Goal: Task Accomplishment & Management: Use online tool/utility

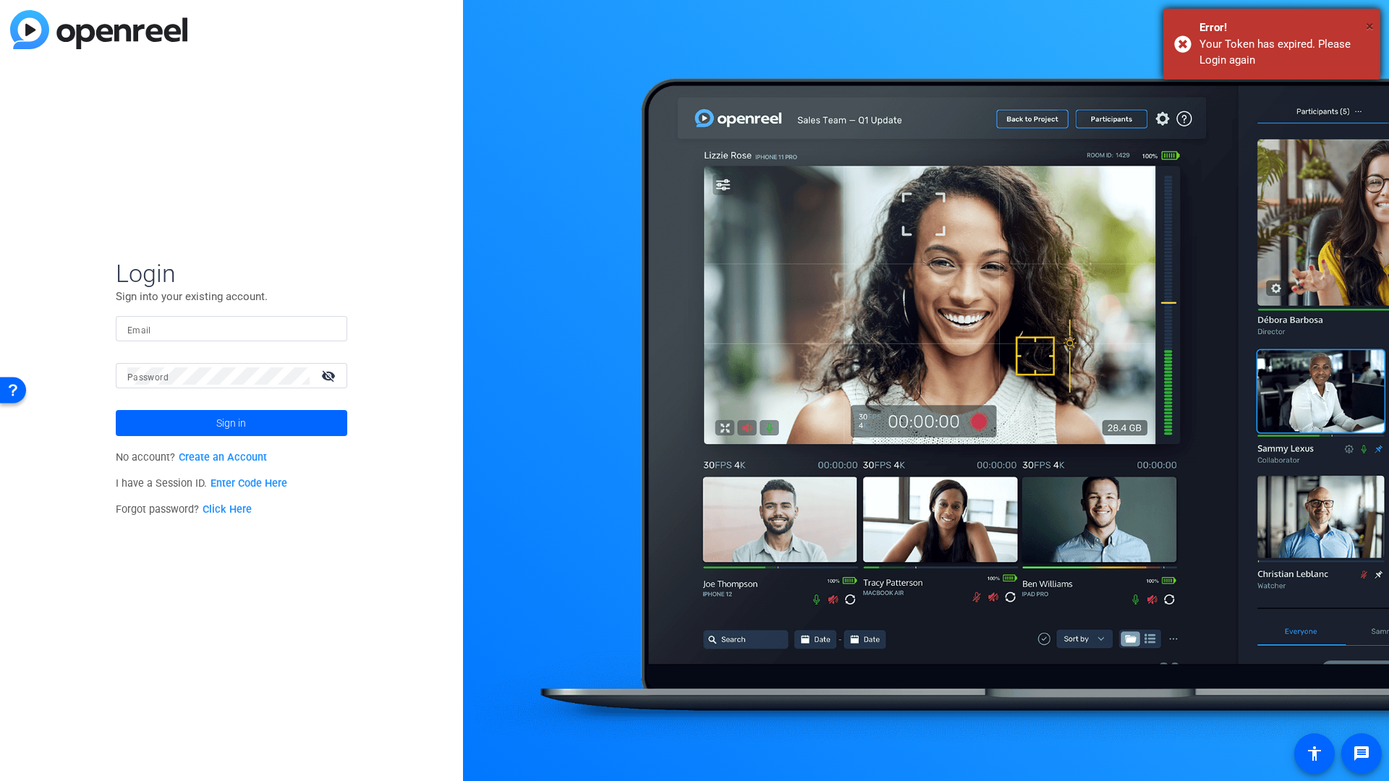
click at [1369, 23] on span "×" at bounding box center [1370, 25] width 8 height 17
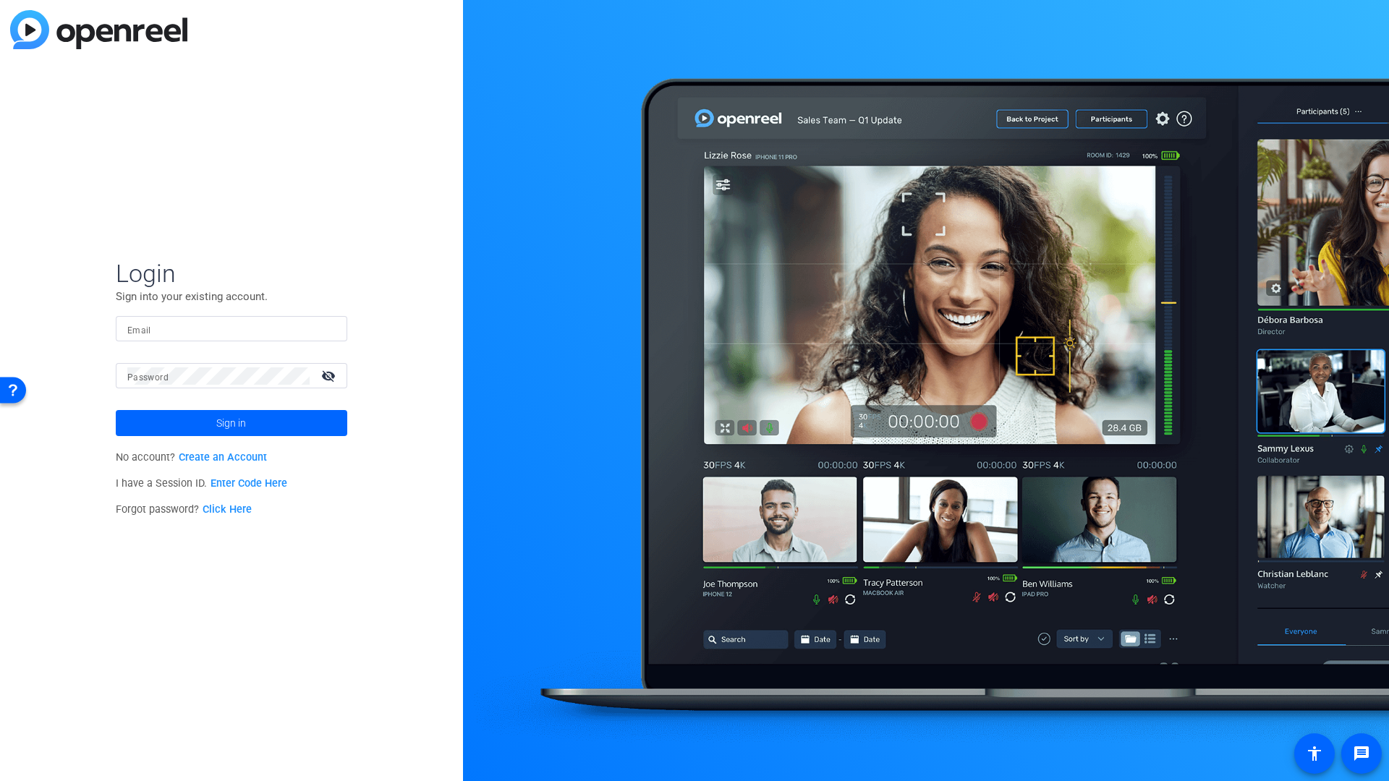
click at [226, 330] on input "Email" at bounding box center [231, 328] width 208 height 17
type input "delk.dave@gmail.com"
click at [218, 426] on span "Sign in" at bounding box center [231, 423] width 30 height 36
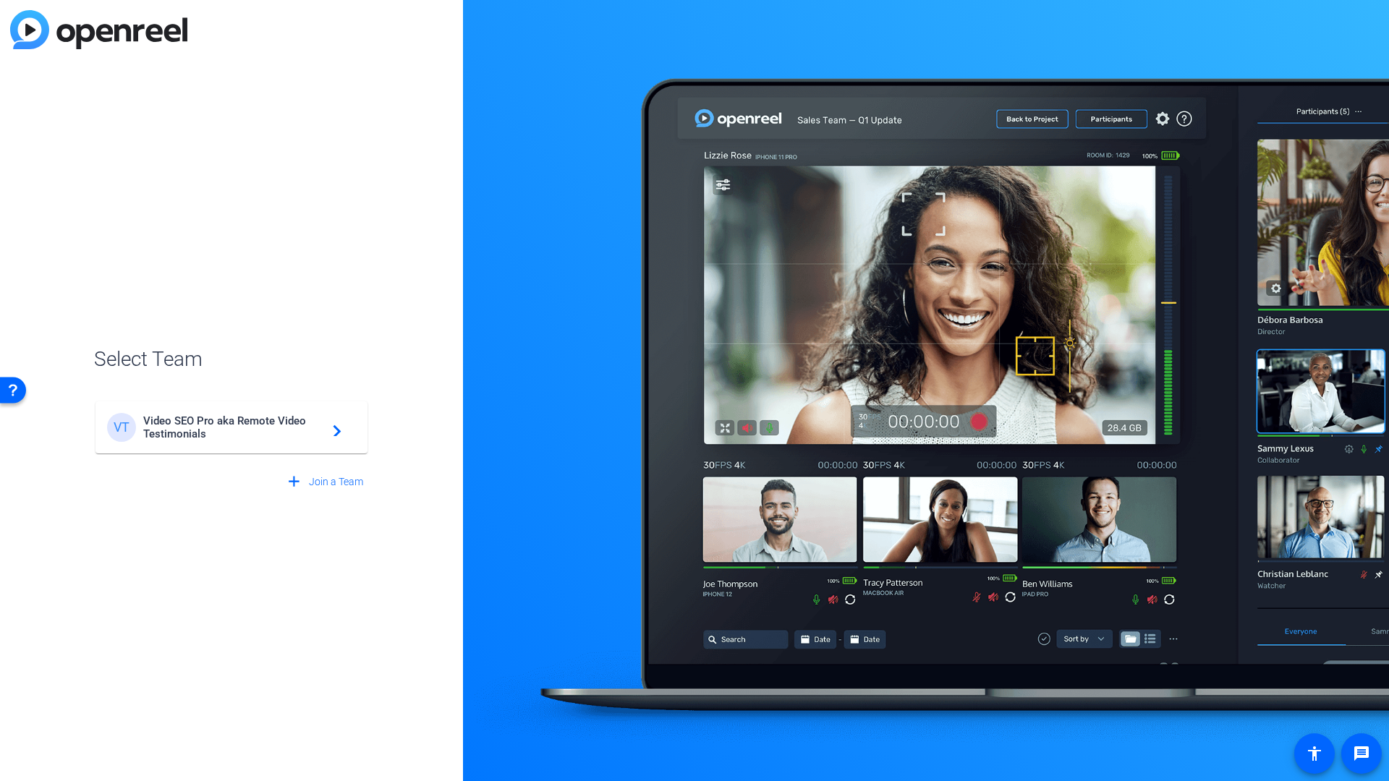
click at [241, 425] on span "Video SEO Pro aka Remote Video Testimonials" at bounding box center [233, 427] width 181 height 26
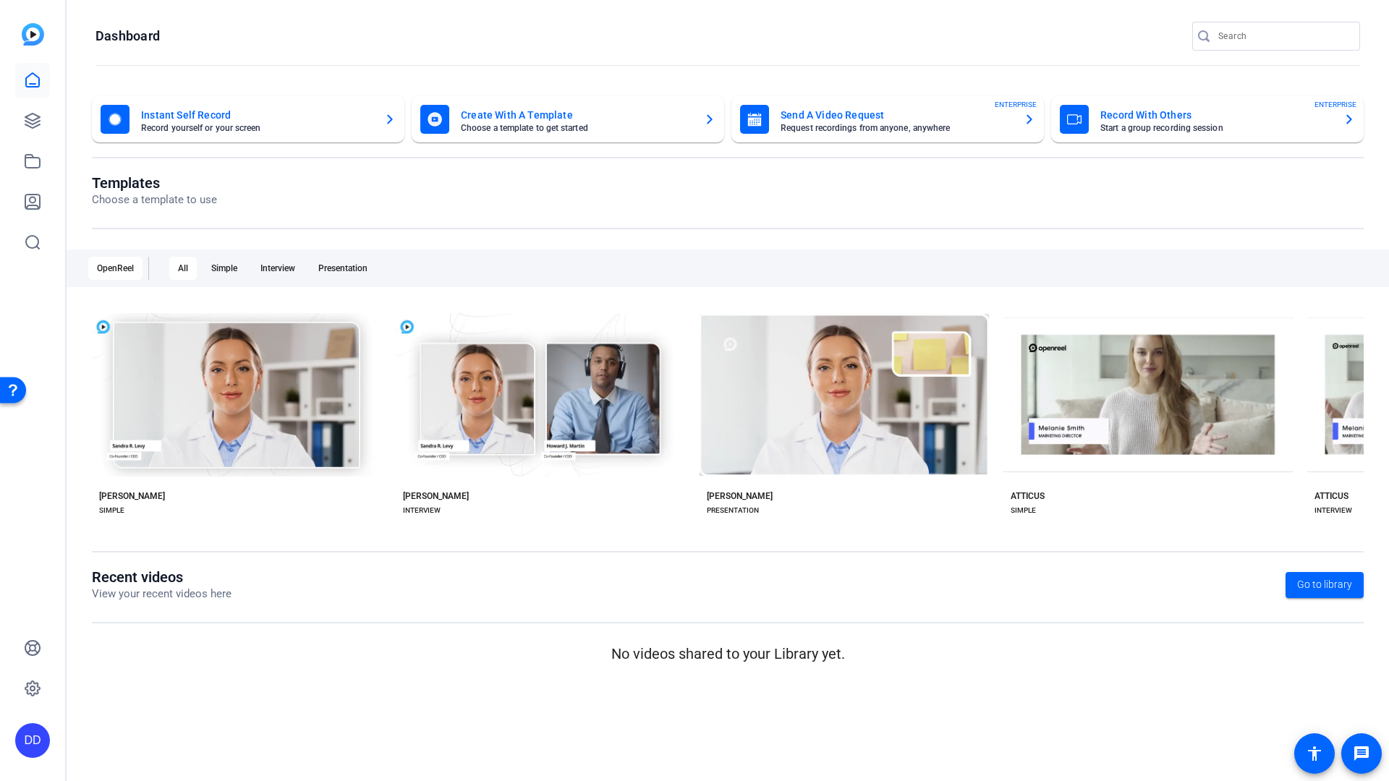
click at [1246, 41] on input "Search" at bounding box center [1283, 35] width 130 height 17
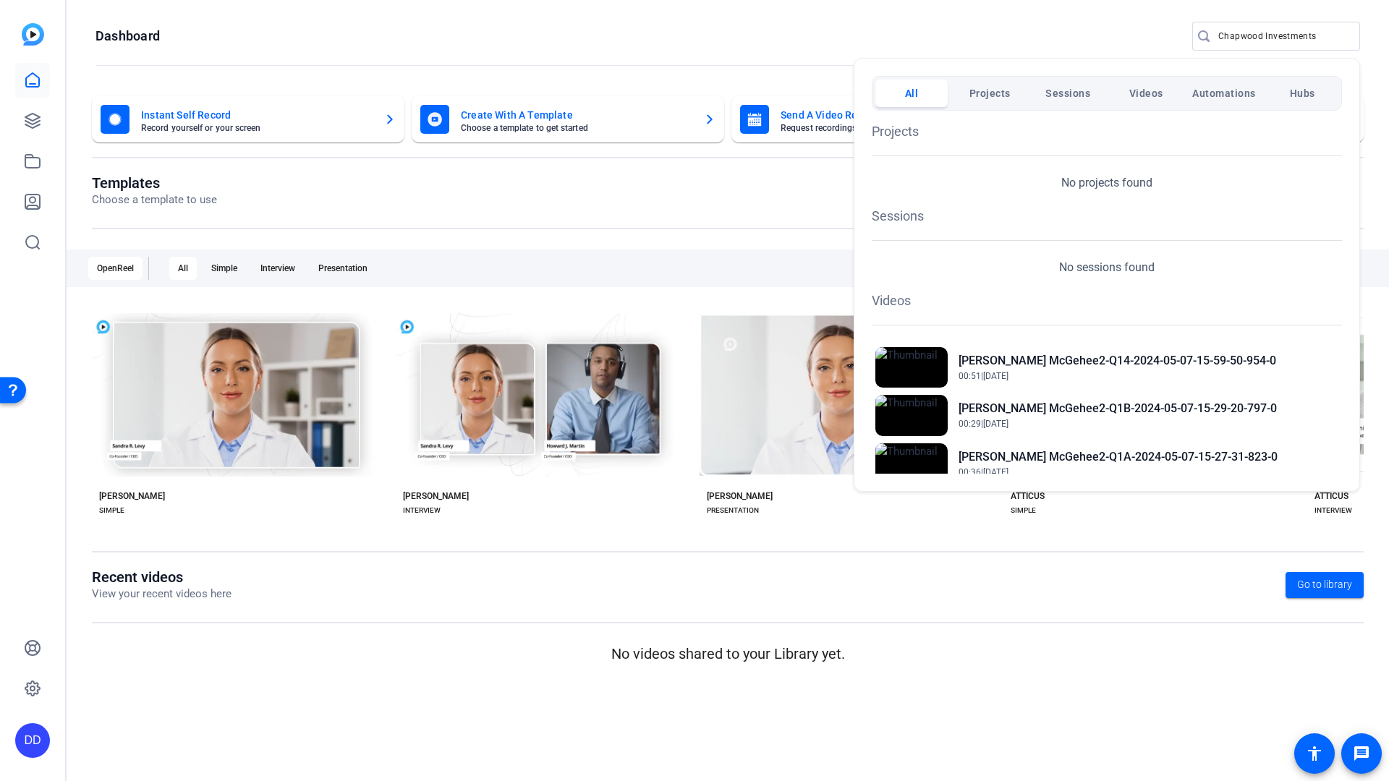
click at [1321, 40] on div at bounding box center [694, 390] width 1389 height 781
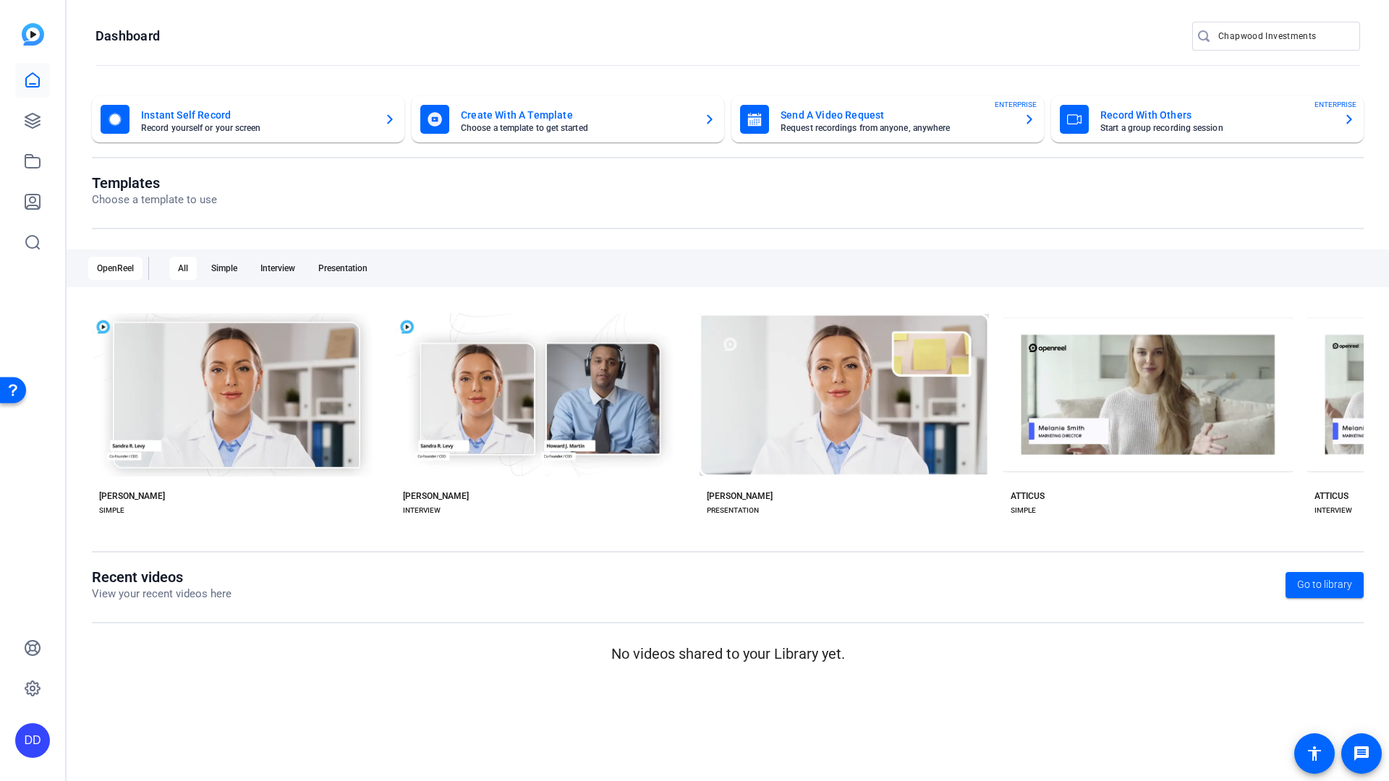
click at [1318, 39] on input "Chapwood Investments" at bounding box center [1283, 35] width 130 height 17
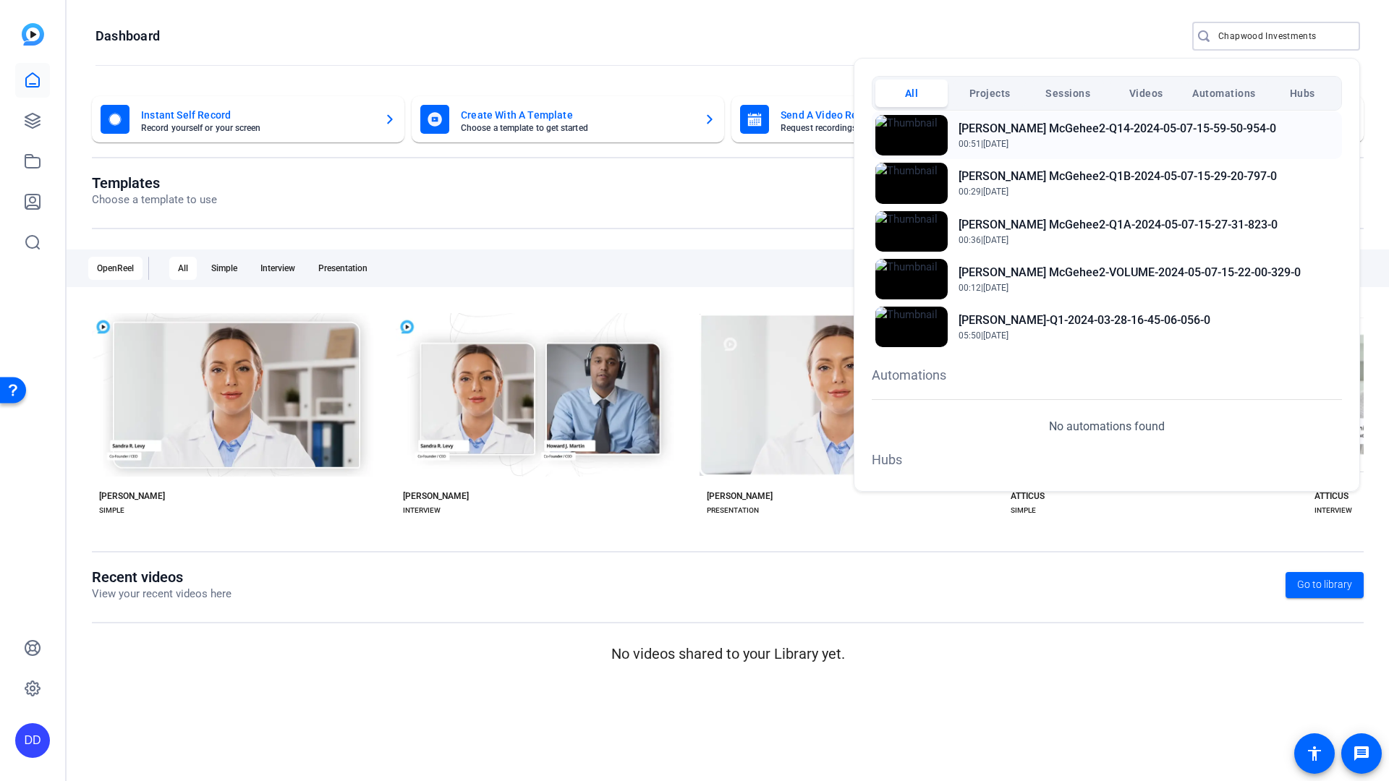
scroll to position [235, 0]
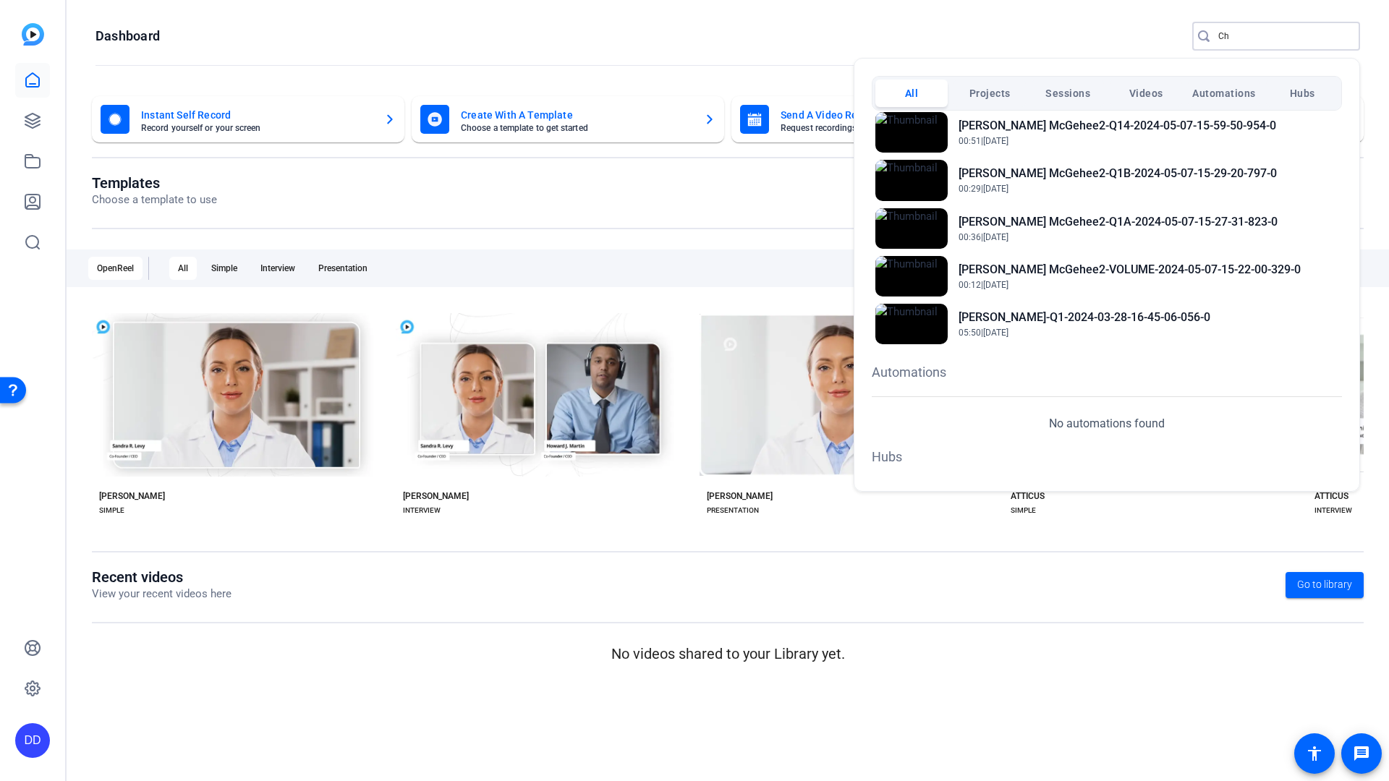
type input "C"
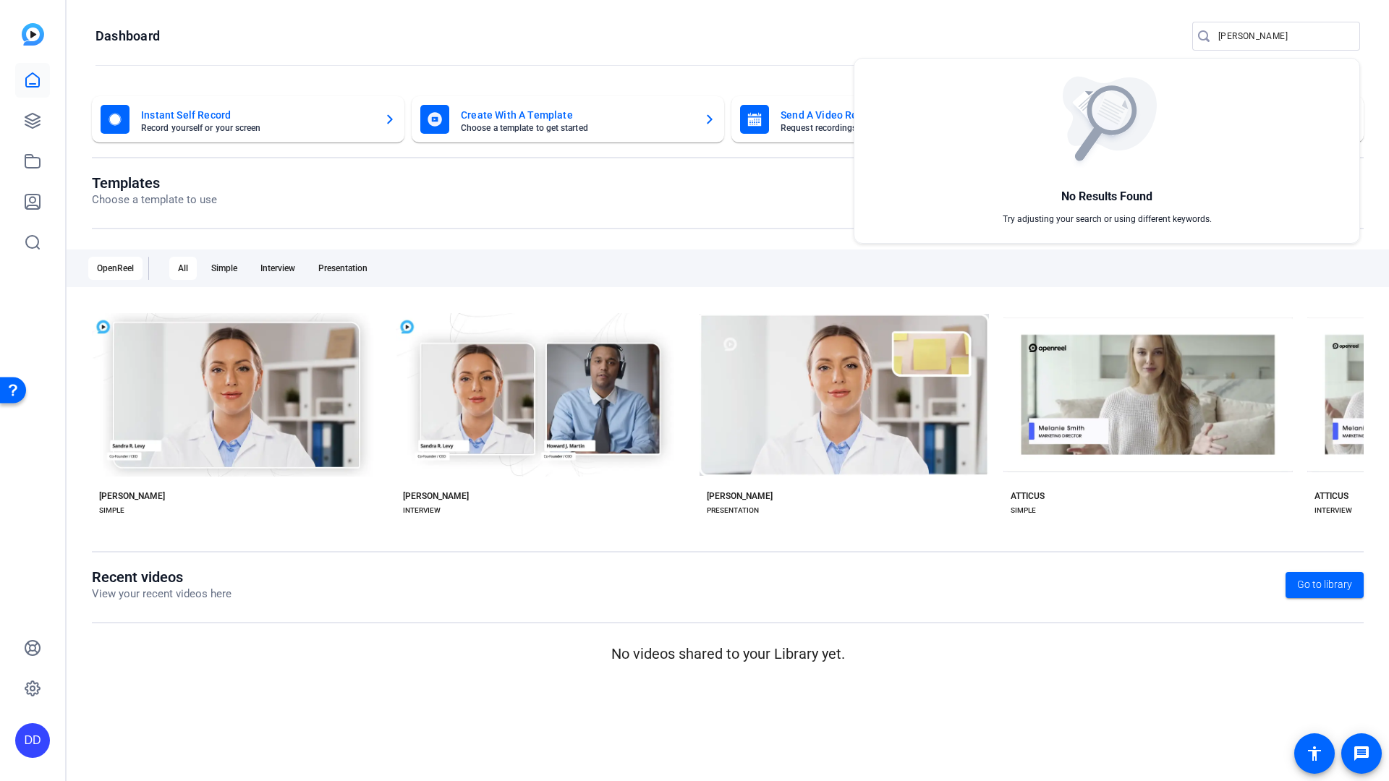
click at [1288, 38] on div at bounding box center [694, 390] width 1389 height 781
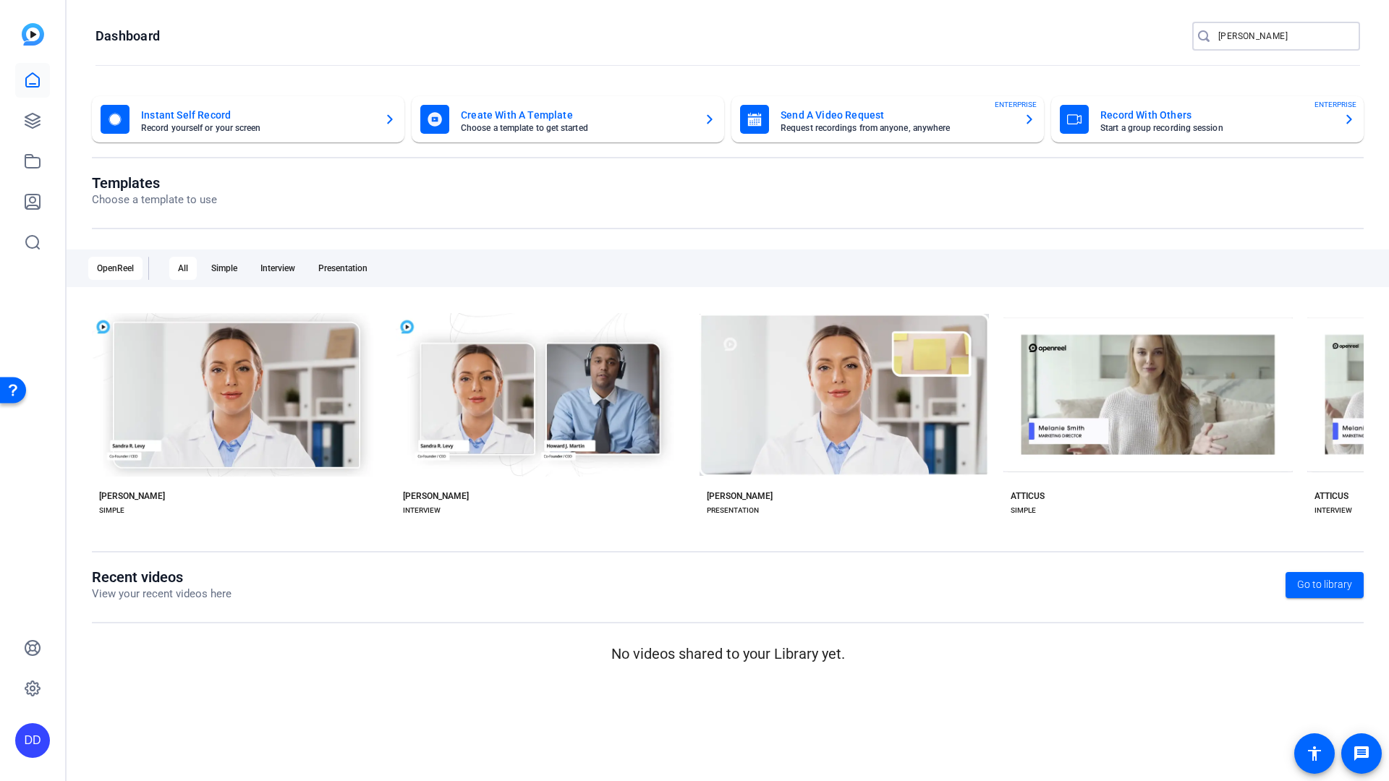
click at [1286, 41] on input "Ed Butowsky" at bounding box center [1283, 35] width 130 height 17
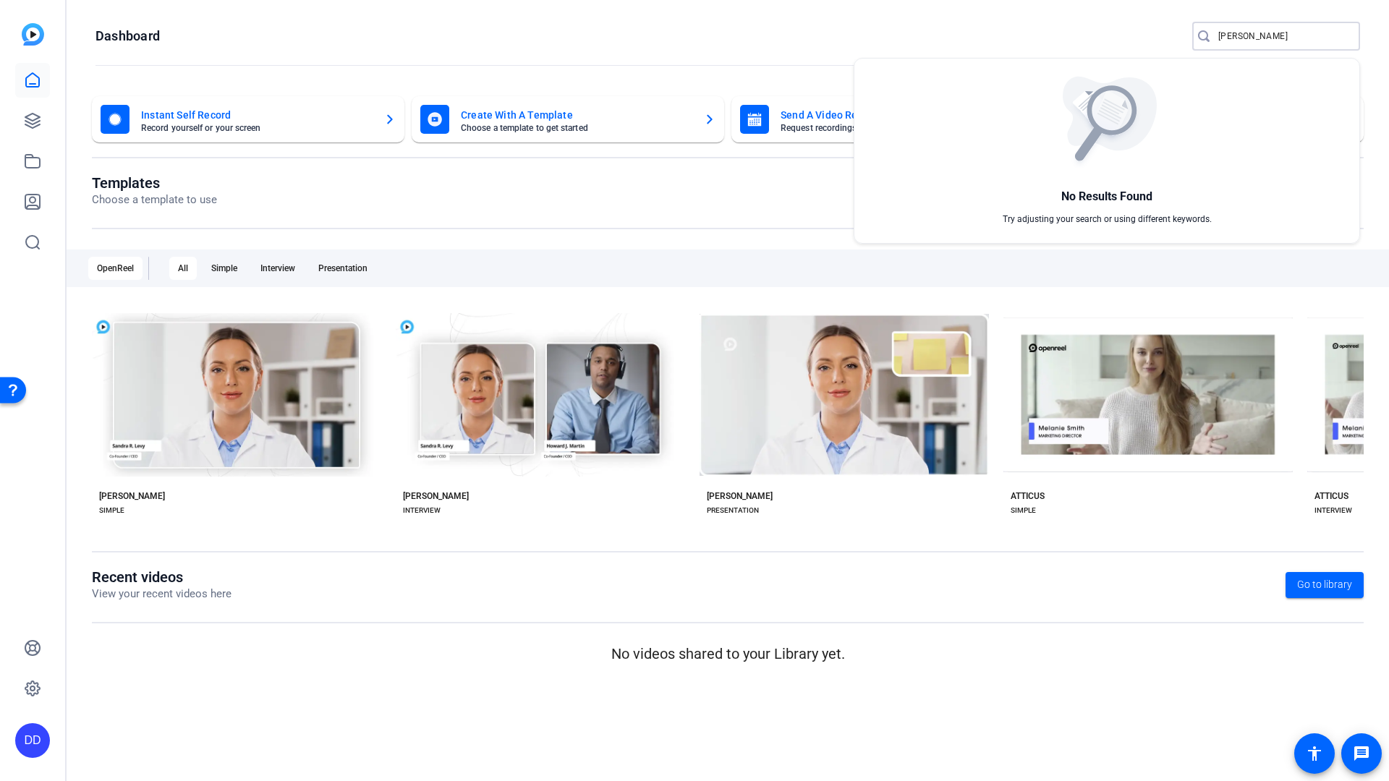
type input "Ed Butowsky"
click at [40, 122] on div at bounding box center [694, 390] width 1389 height 781
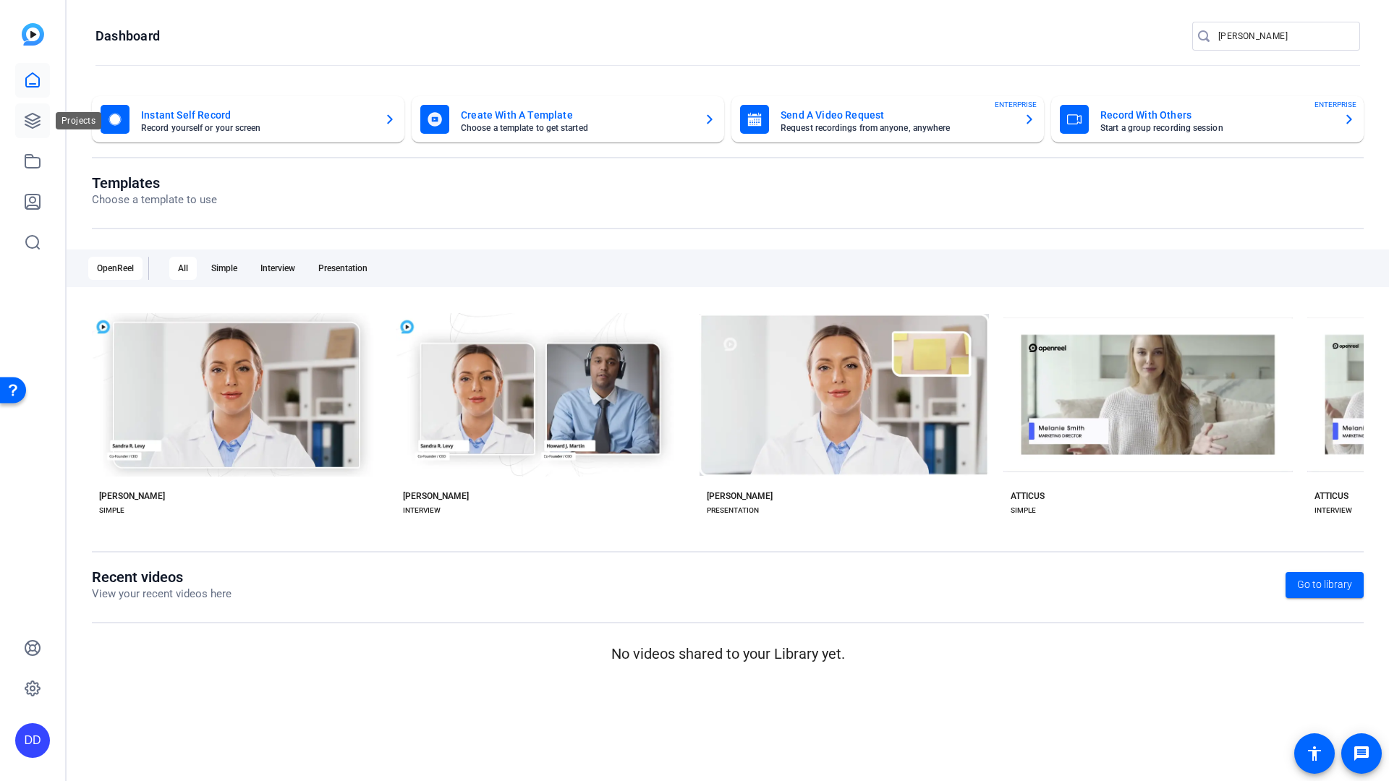
click at [29, 122] on icon at bounding box center [32, 121] width 14 height 14
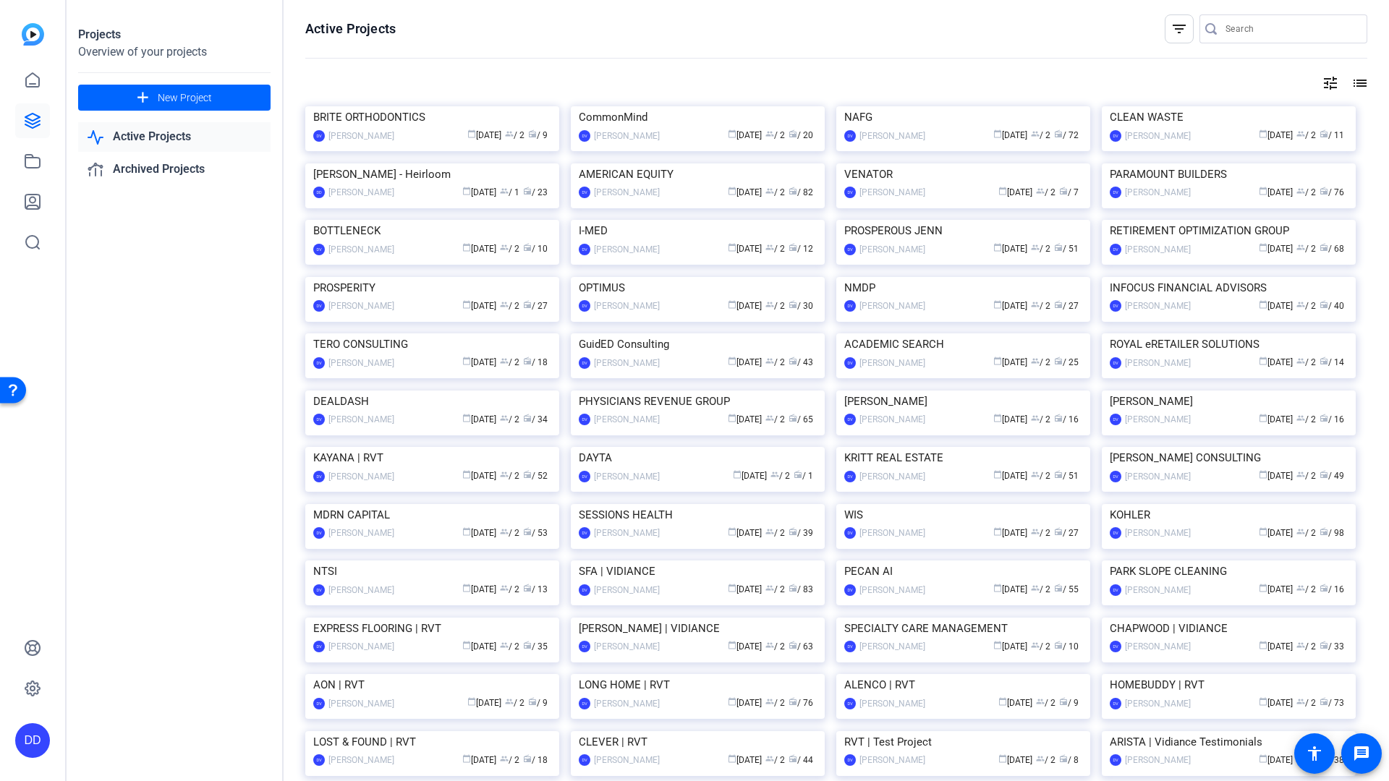
click at [1248, 28] on input "Search" at bounding box center [1290, 28] width 130 height 17
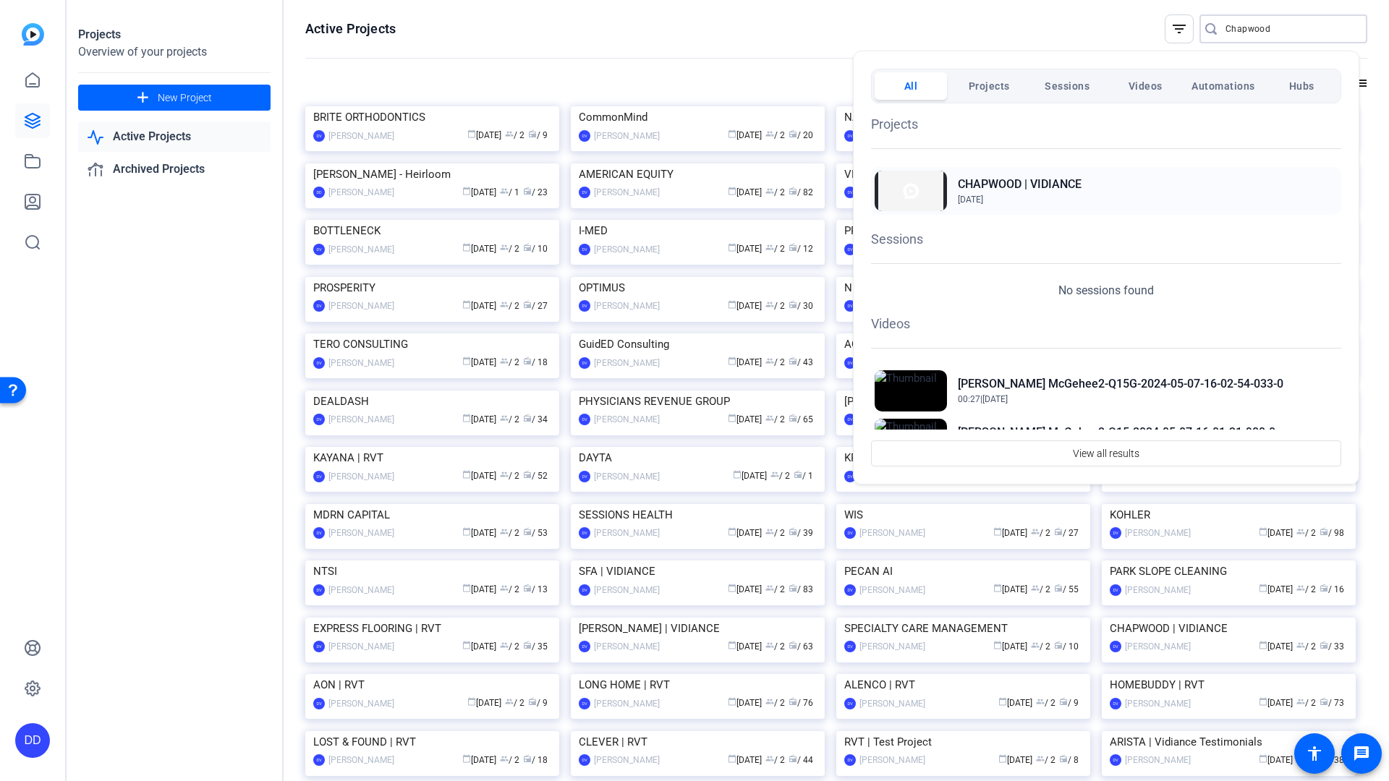
type input "Chapwood"
click at [1010, 188] on h2 "CHAPWOOD | VIDIANCE" at bounding box center [1020, 184] width 124 height 17
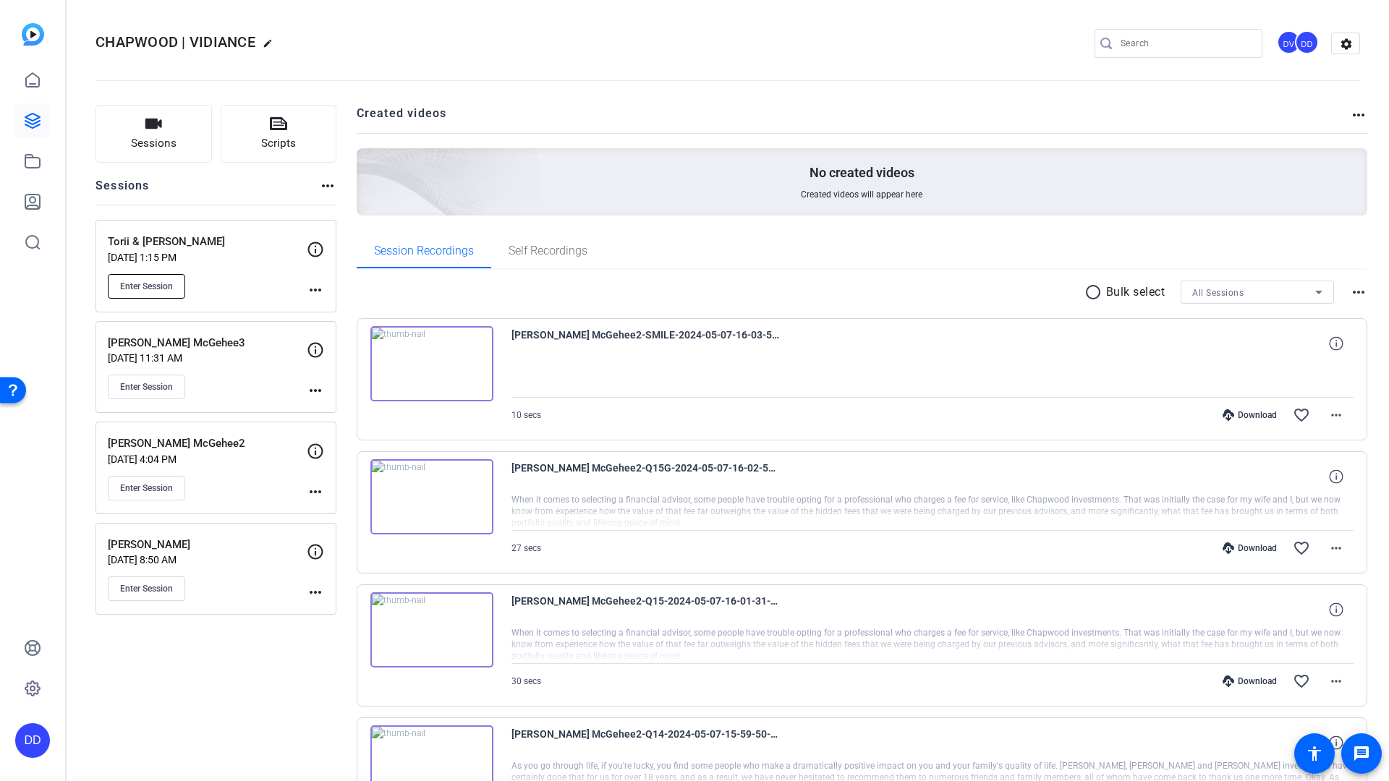
click at [158, 289] on span "Enter Session" at bounding box center [146, 287] width 53 height 12
click at [1342, 43] on mat-icon "settings" at bounding box center [1346, 44] width 29 height 22
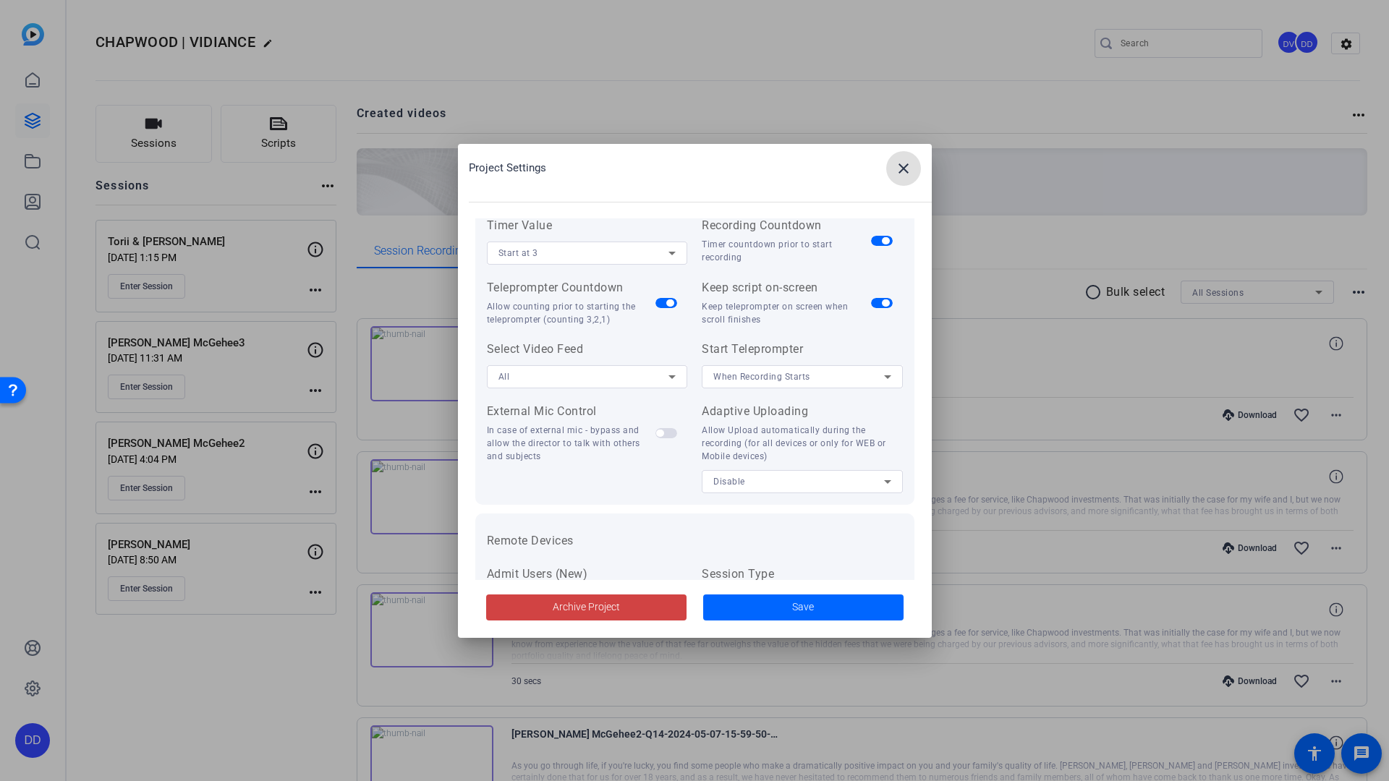
scroll to position [299, 0]
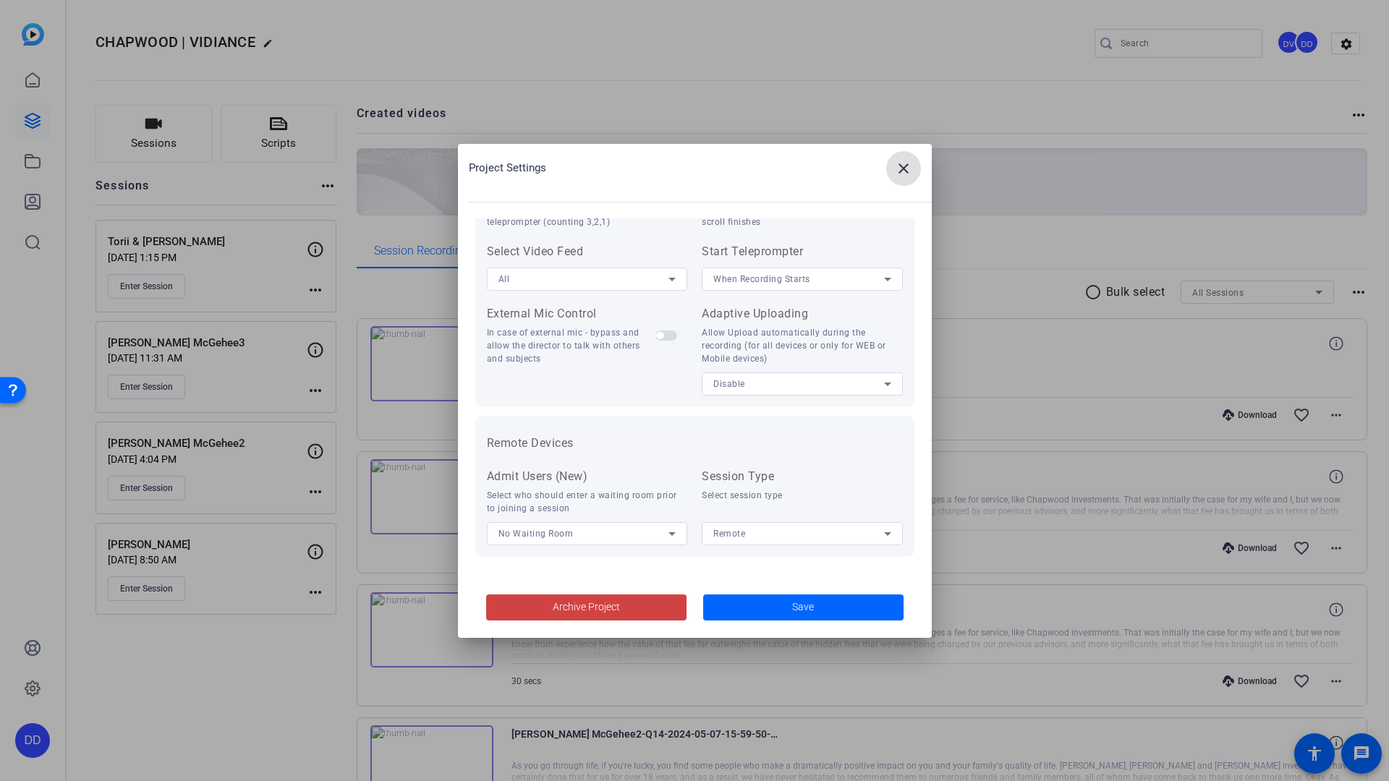
click at [656, 336] on span "button" at bounding box center [659, 335] width 7 height 7
click at [811, 608] on span "Save" at bounding box center [803, 607] width 22 height 15
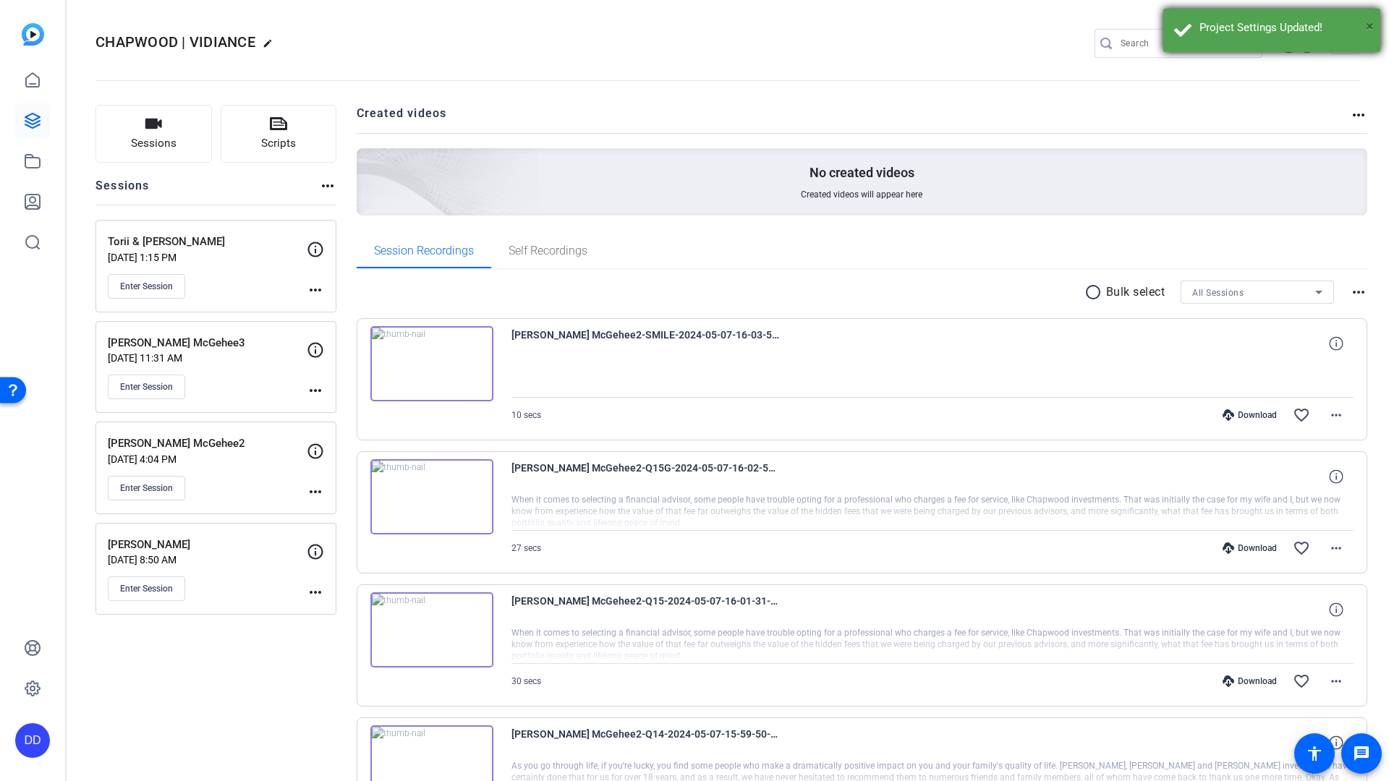
click at [1367, 27] on span "×" at bounding box center [1370, 25] width 8 height 17
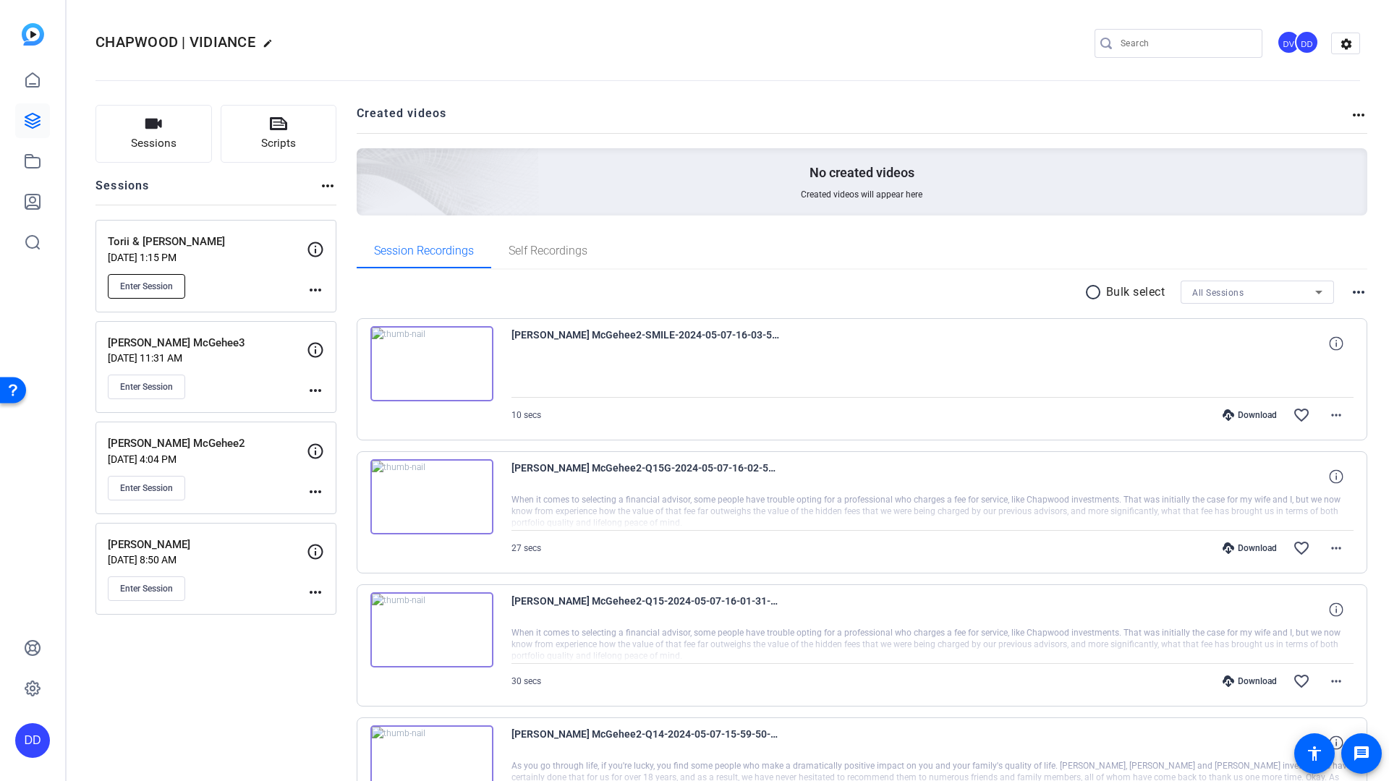
click at [156, 283] on span "Enter Session" at bounding box center [146, 287] width 53 height 12
click at [153, 289] on span "Enter Session" at bounding box center [146, 287] width 53 height 12
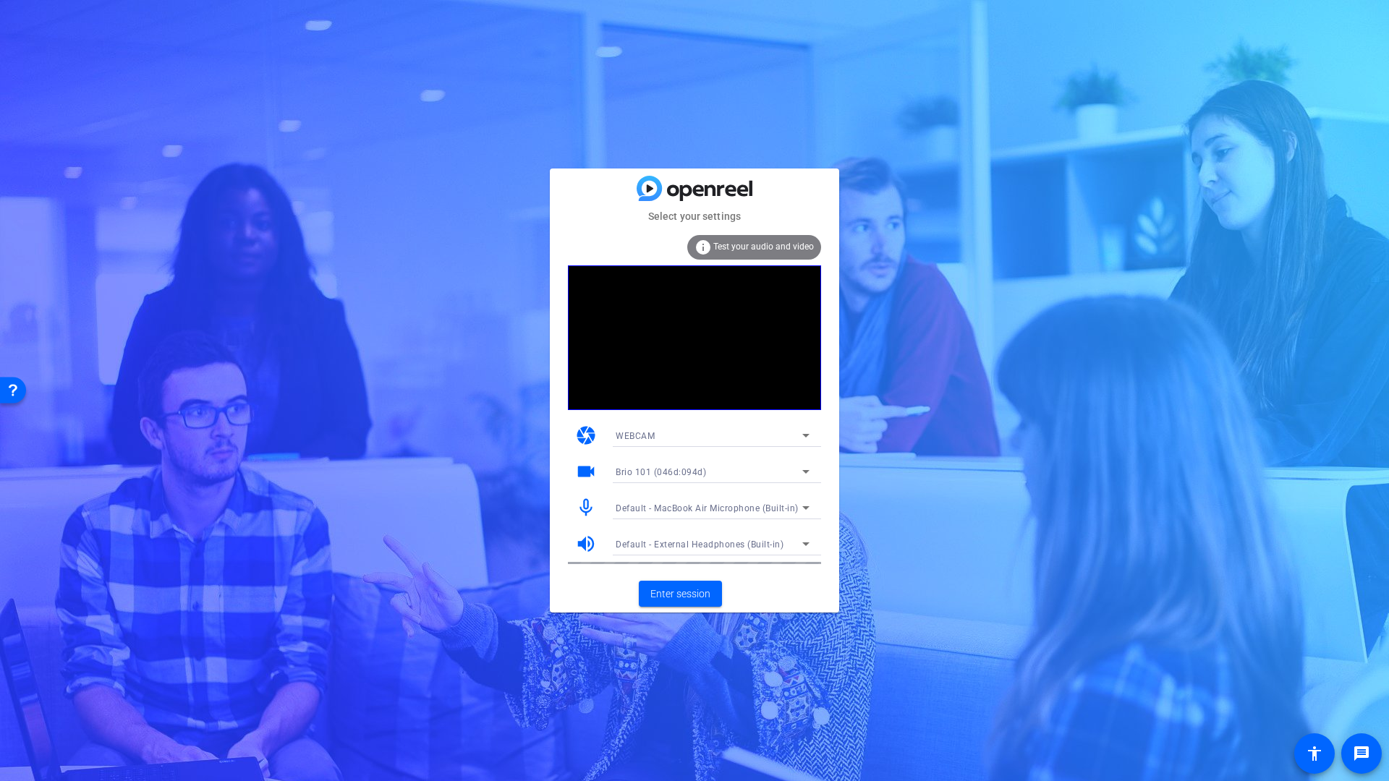
click at [710, 506] on span "Default - MacBook Air Microphone (Built-in)" at bounding box center [707, 508] width 183 height 10
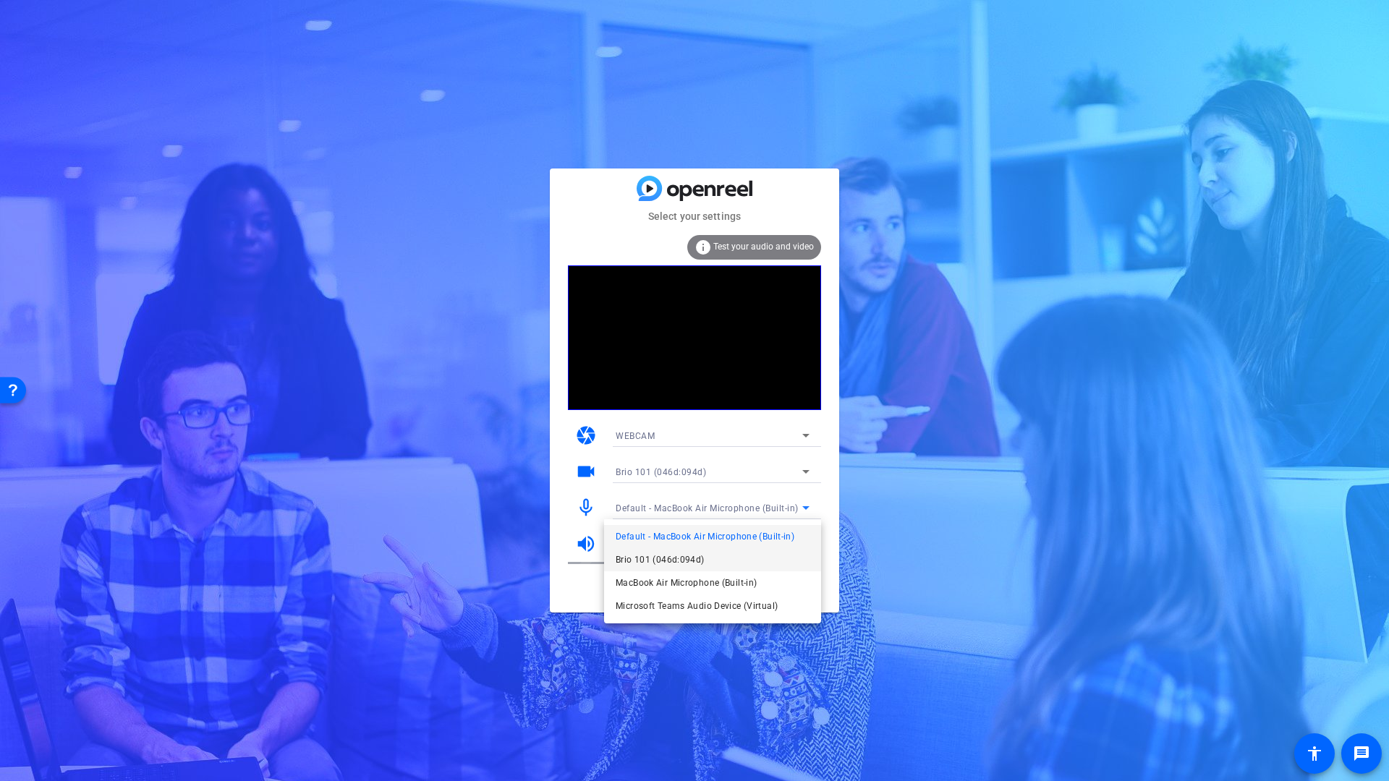
click at [33, 245] on span "Brio 101 (046d:094d)" at bounding box center [25, 237] width 15 height 15
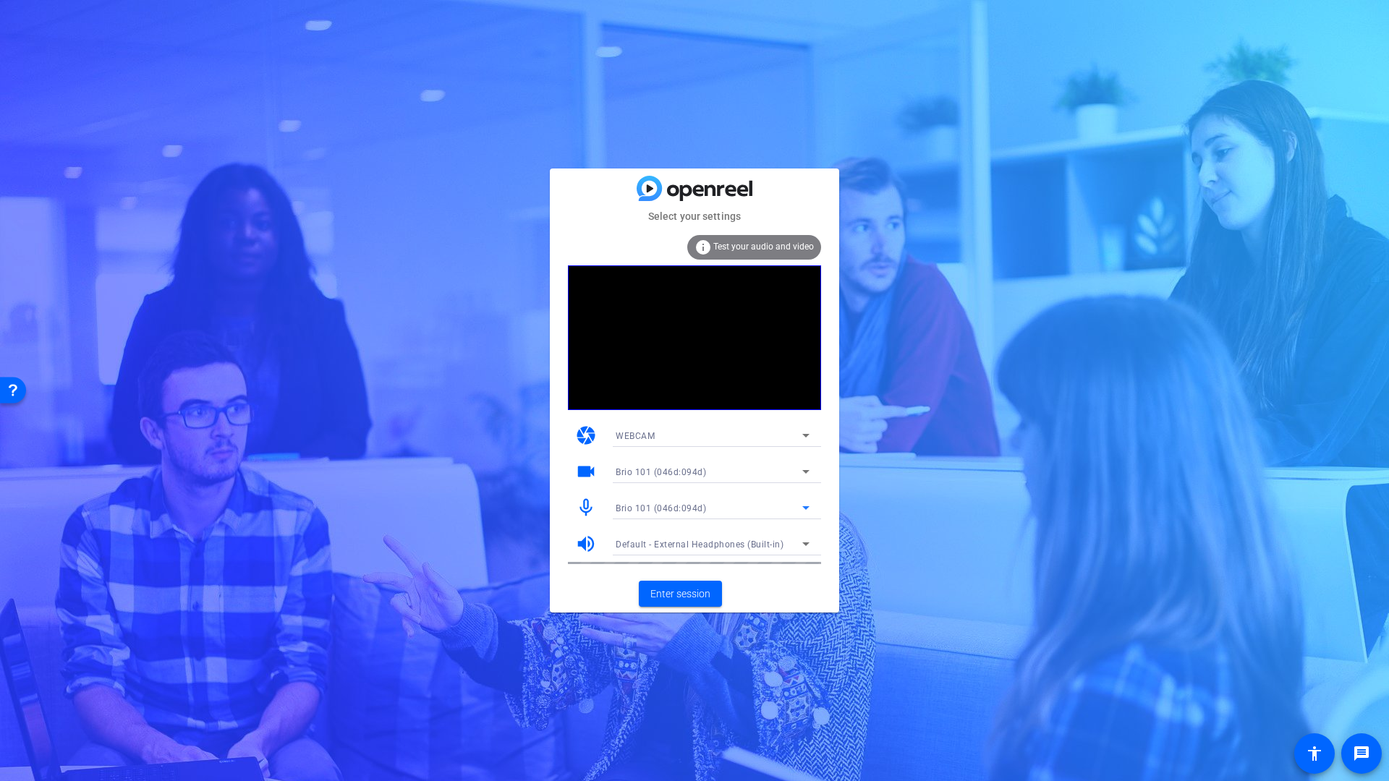
click at [809, 438] on icon at bounding box center [805, 435] width 17 height 17
click at [809, 438] on div at bounding box center [694, 390] width 1389 height 781
click at [665, 592] on span "Enter session" at bounding box center [680, 594] width 60 height 15
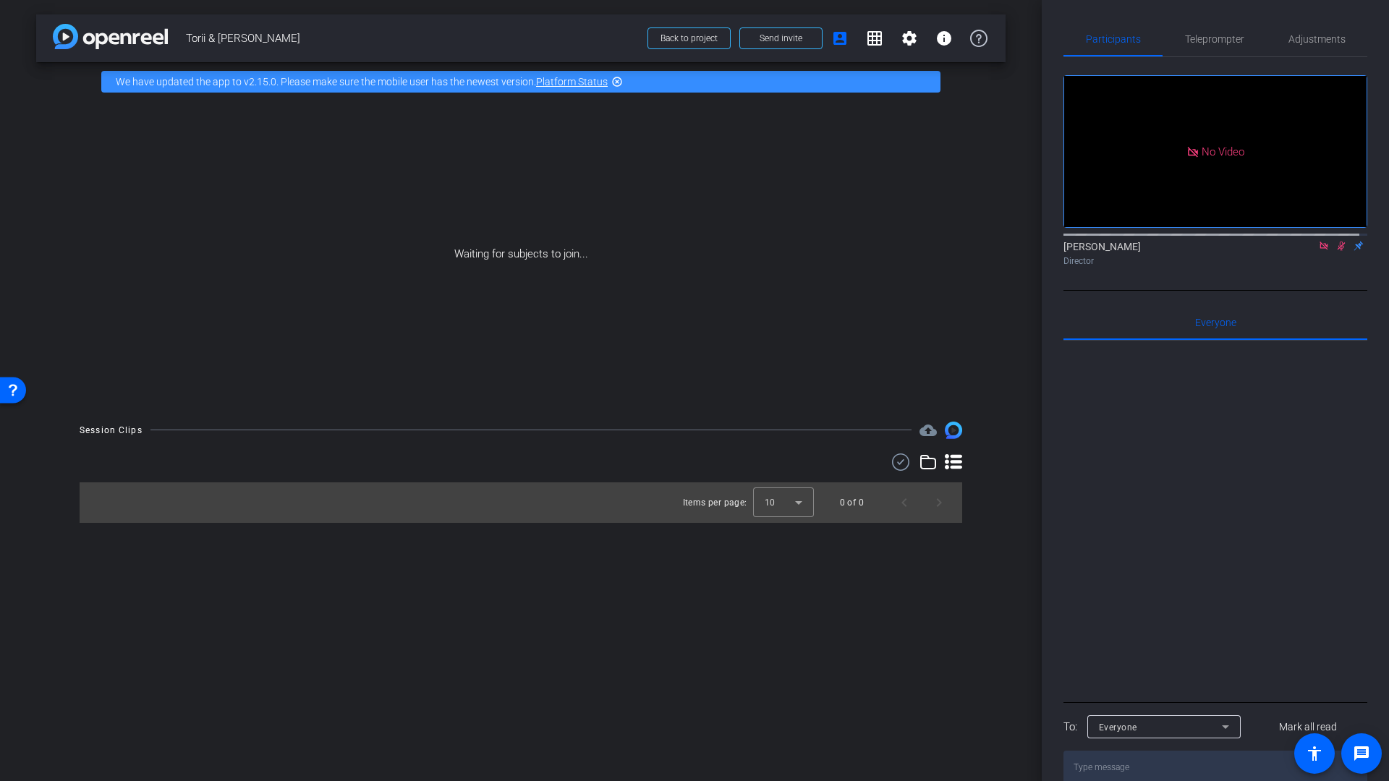
click at [1337, 251] on icon at bounding box center [1341, 246] width 12 height 10
click at [910, 39] on mat-icon "settings" at bounding box center [909, 38] width 17 height 17
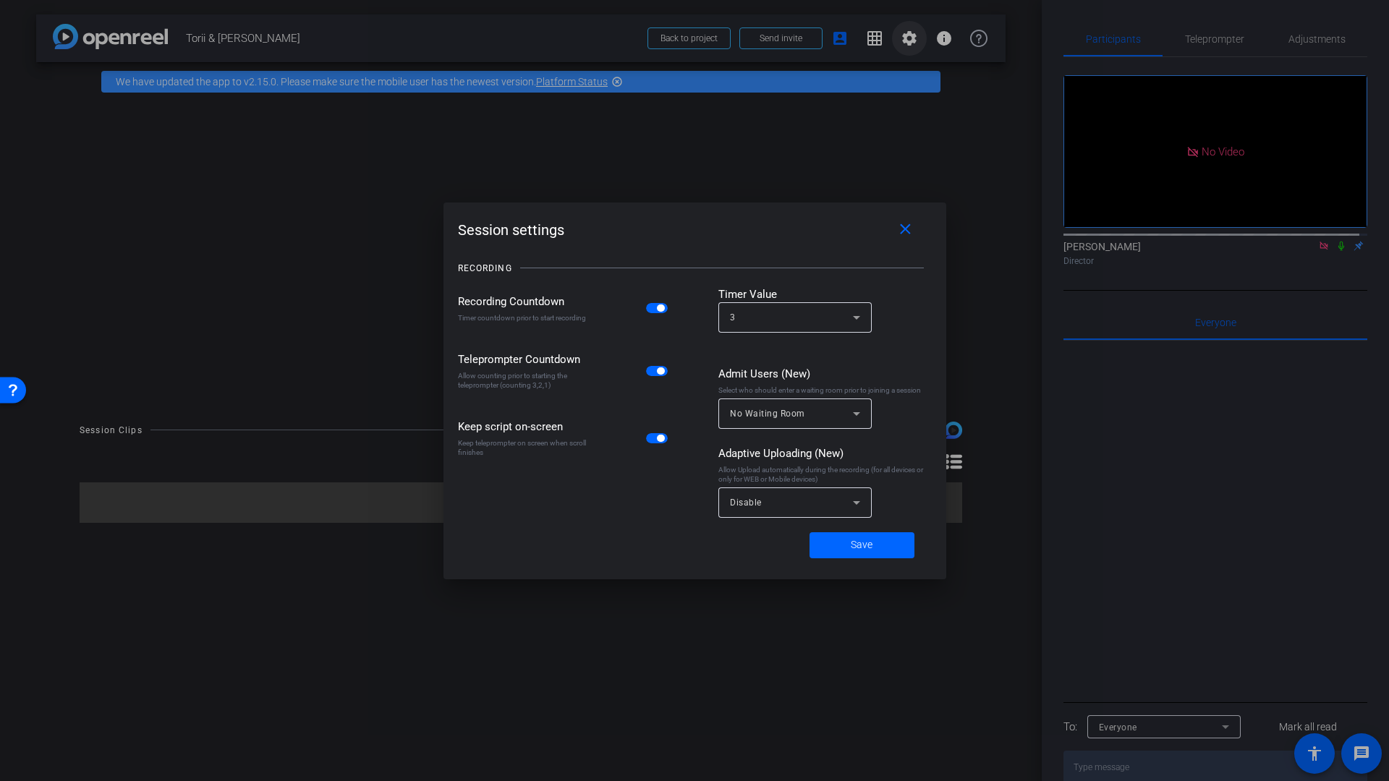
click at [910, 39] on div at bounding box center [694, 390] width 1389 height 781
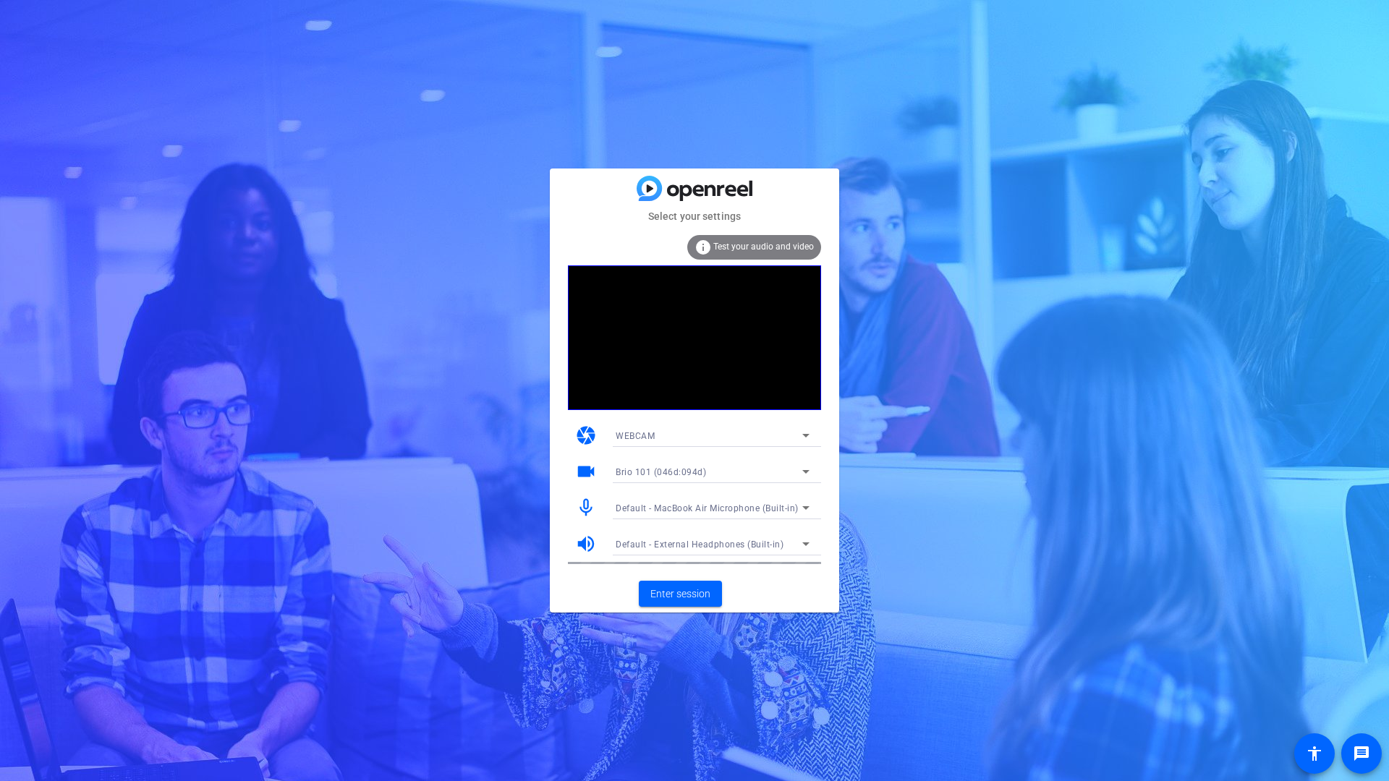
click at [673, 508] on span "Default - MacBook Air Microphone (Built-in)" at bounding box center [707, 508] width 183 height 10
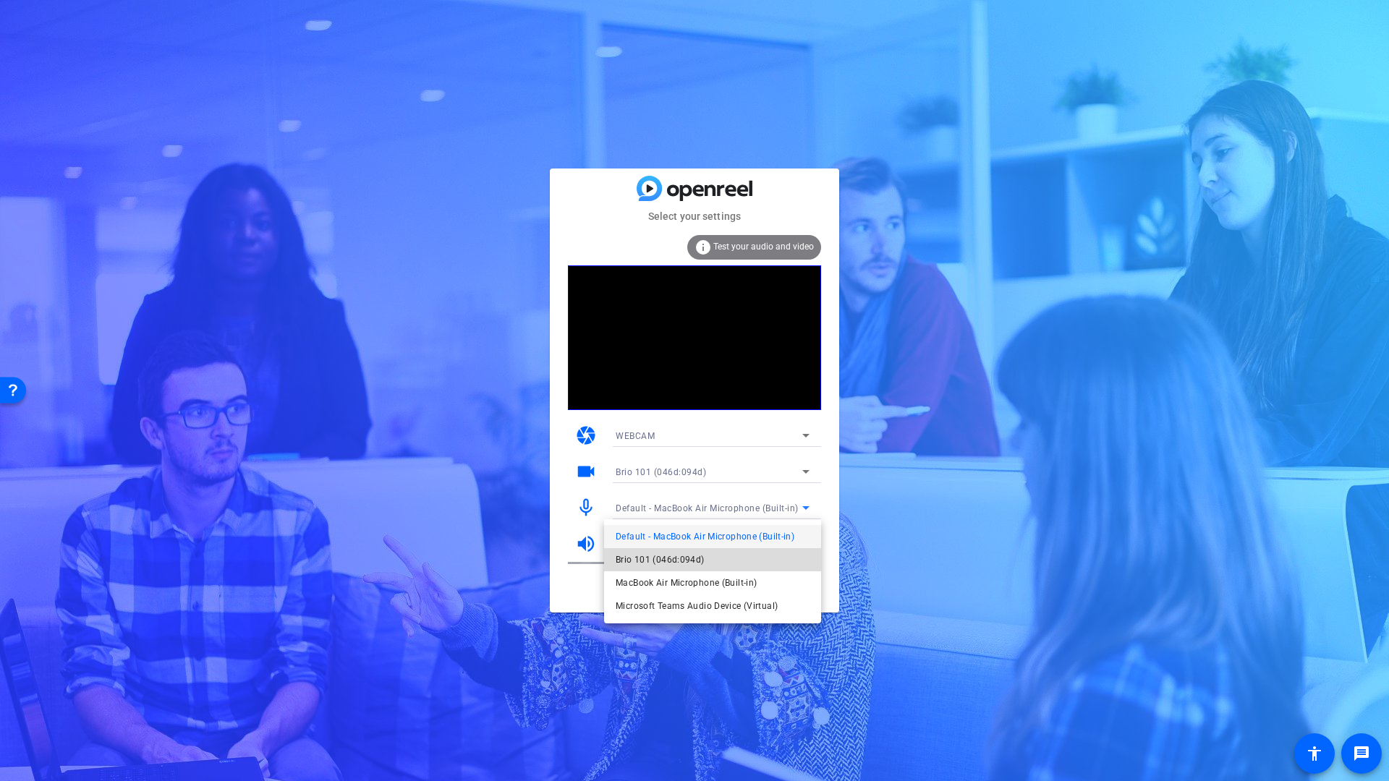
click at [33, 240] on span "Brio 101 (046d:094d)" at bounding box center [25, 232] width 15 height 15
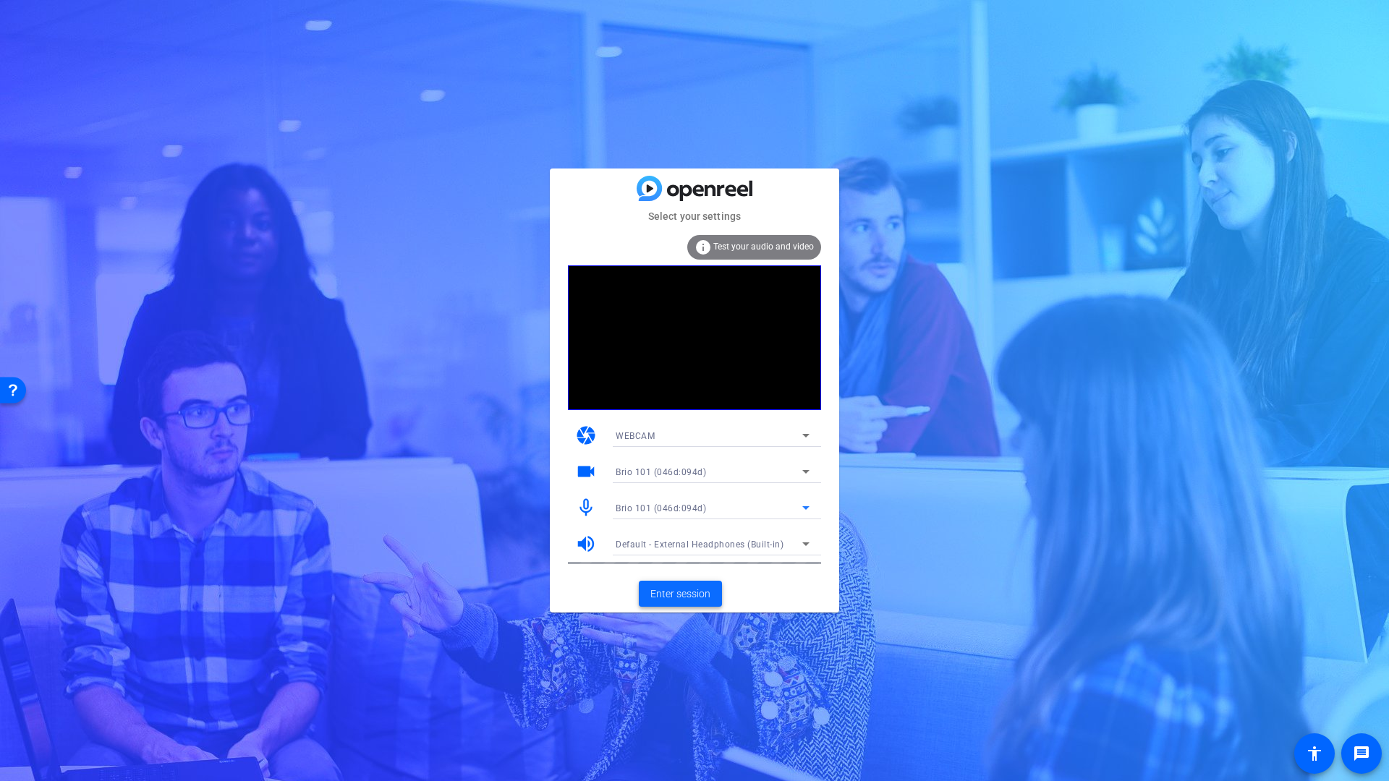
click at [681, 598] on span "Enter session" at bounding box center [680, 594] width 60 height 15
click at [690, 595] on span "Enter session" at bounding box center [680, 594] width 60 height 15
